Goal: Task Accomplishment & Management: Manage account settings

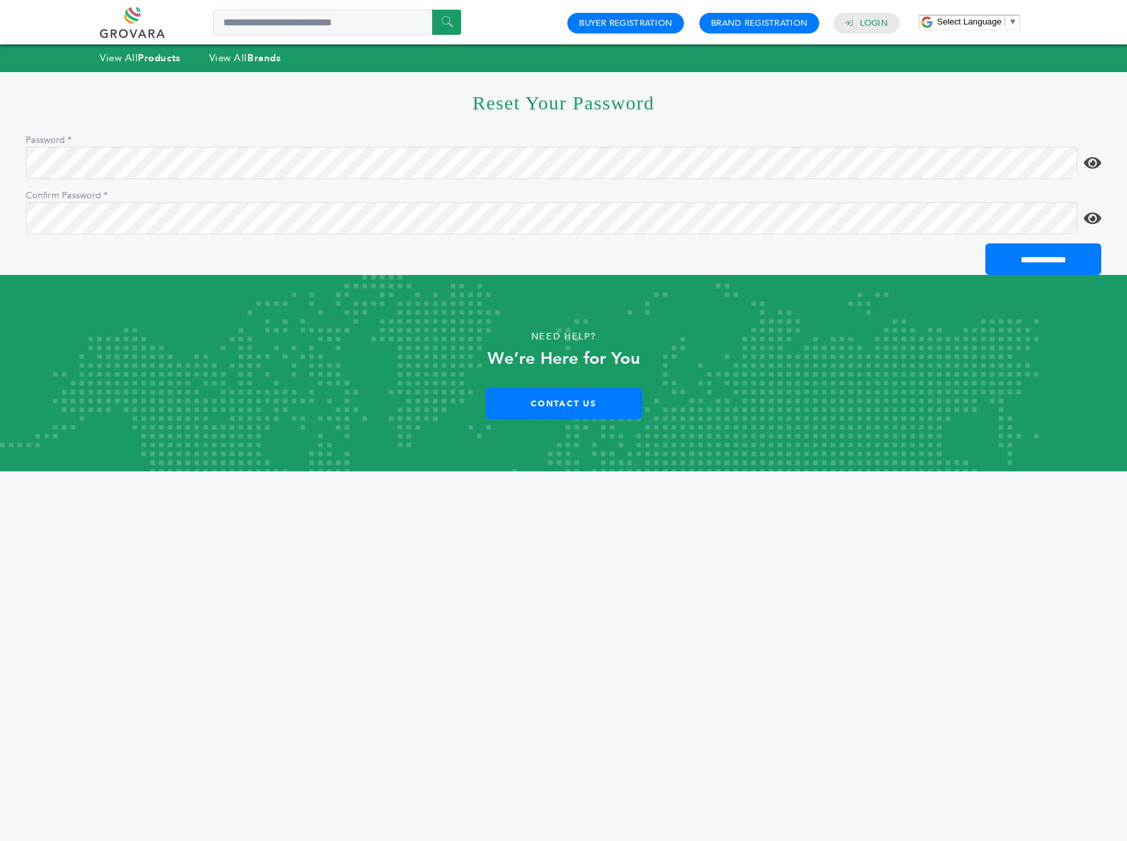
click at [1029, 136] on div "Password" at bounding box center [564, 156] width 1076 height 46
click at [1096, 164] on icon at bounding box center [1092, 162] width 17 height 15
click at [0, 155] on html "**********" at bounding box center [563, 420] width 1127 height 841
click at [1074, 261] on input "**********" at bounding box center [1043, 259] width 116 height 32
